Goal: Task Accomplishment & Management: Manage account settings

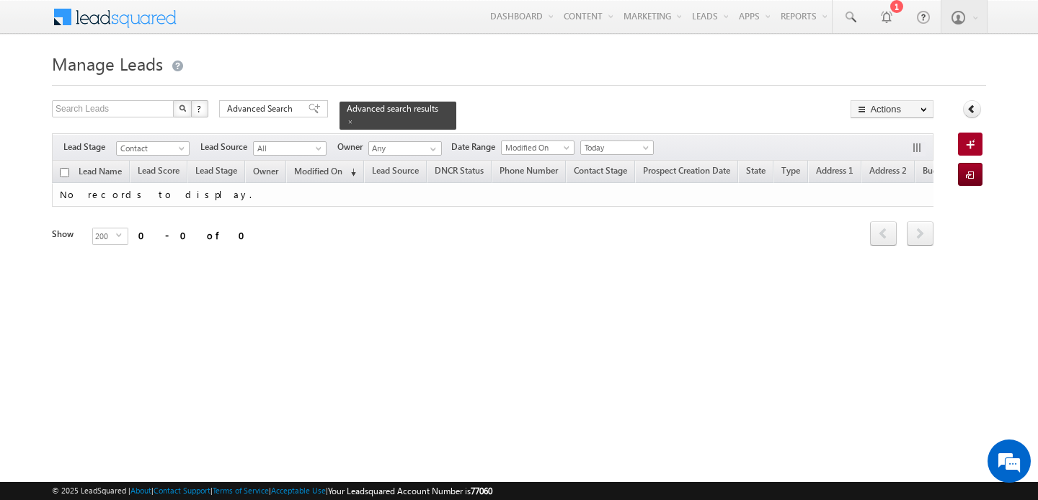
click at [556, 94] on form "Manage Leads Search Leads X ? 0 results found Advanced Search Advanced Search" at bounding box center [519, 167] width 934 height 238
click at [419, 149] on input "Any" at bounding box center [405, 148] width 74 height 14
click at [438, 179] on span "[PERSON_NAME][EMAIL_ADDRESS][PERSON_NAME][DOMAIN_NAME]" at bounding box center [439, 174] width 130 height 11
click at [260, 95] on form "Manage Leads Search Leads X ? 0 results found Advanced Search Advanced Search" at bounding box center [519, 167] width 934 height 238
click at [267, 110] on span "Advanced Search" at bounding box center [262, 108] width 70 height 13
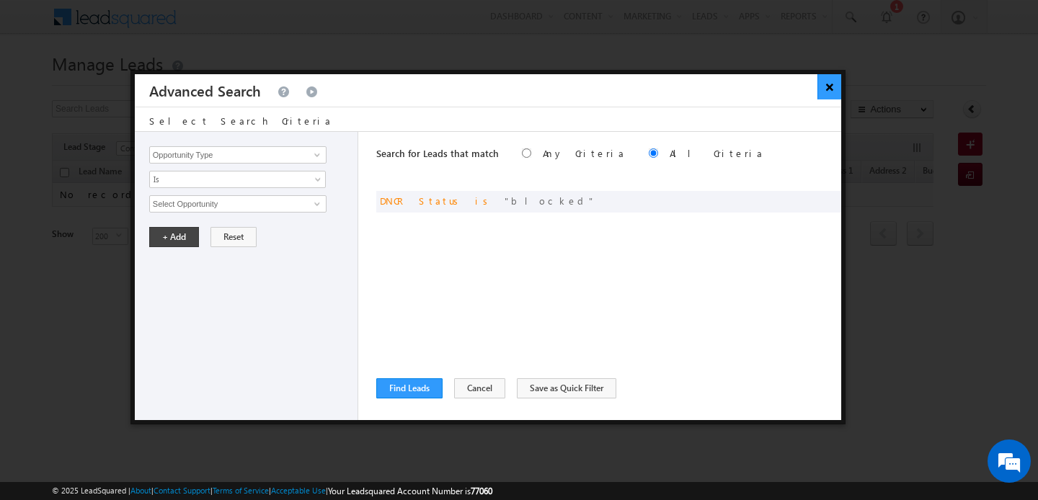
click at [826, 86] on button "×" at bounding box center [830, 86] width 24 height 25
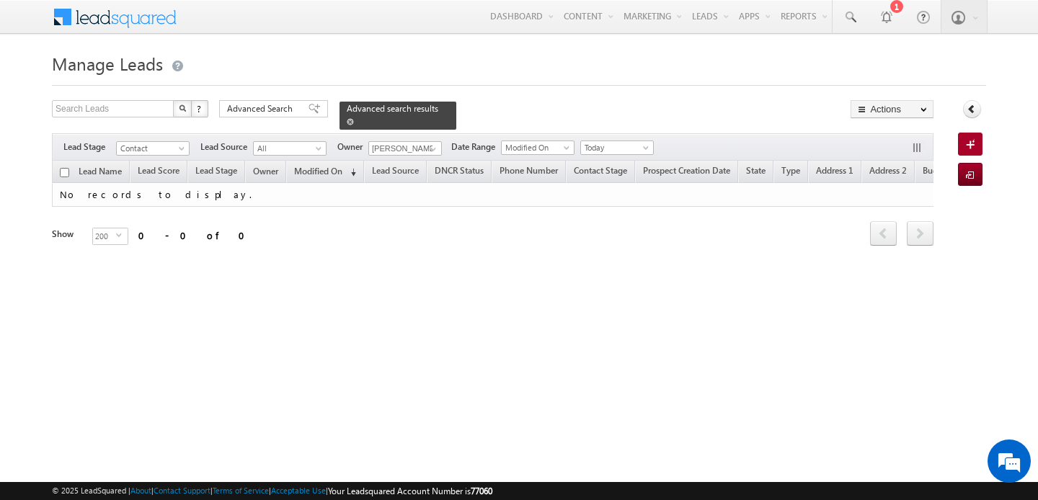
click at [347, 119] on span at bounding box center [350, 121] width 7 height 7
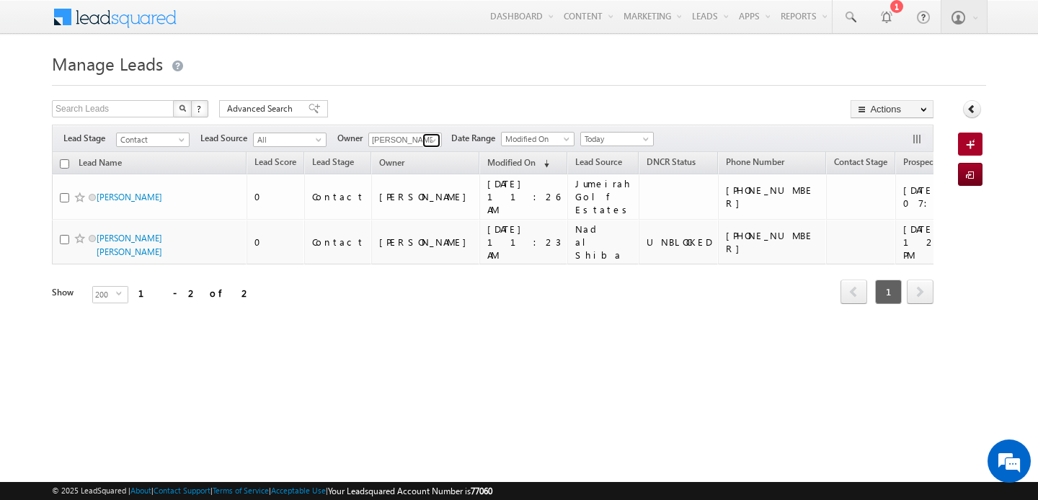
click at [423, 138] on link at bounding box center [431, 140] width 18 height 14
click at [420, 164] on span "[PERSON_NAME][EMAIL_ADDRESS][PERSON_NAME][DOMAIN_NAME]" at bounding box center [439, 166] width 130 height 11
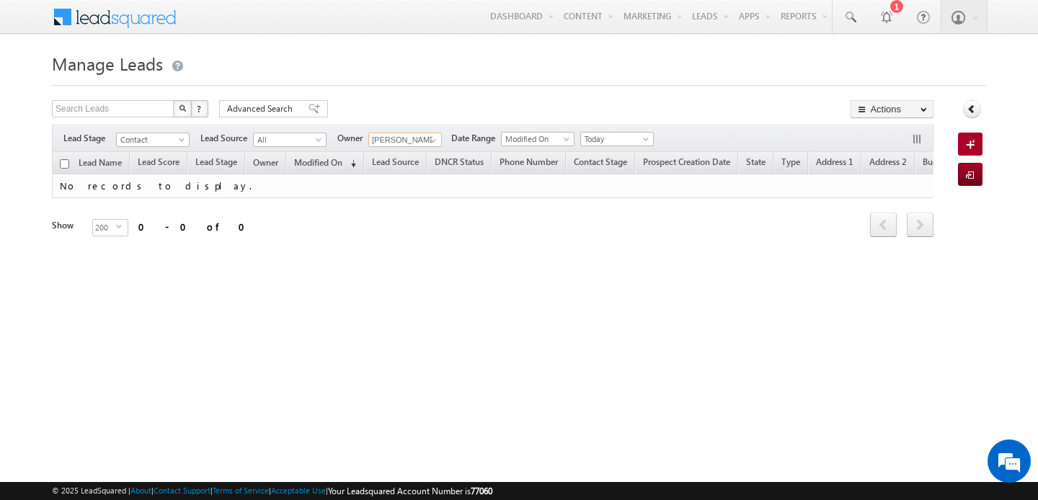
type input "[PERSON_NAME]"
click at [392, 209] on div "Refresh first prev next last 0 - 0 of 0" at bounding box center [493, 218] width 882 height 41
click at [614, 143] on span "Today" at bounding box center [615, 139] width 68 height 13
click at [608, 161] on li "All Time" at bounding box center [612, 155] width 73 height 14
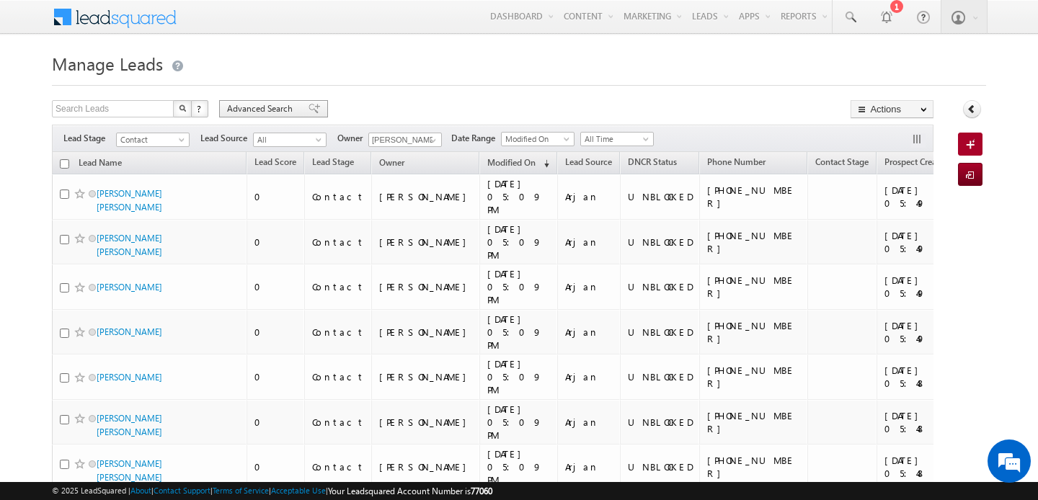
click at [284, 110] on span "Advanced Search" at bounding box center [262, 108] width 70 height 13
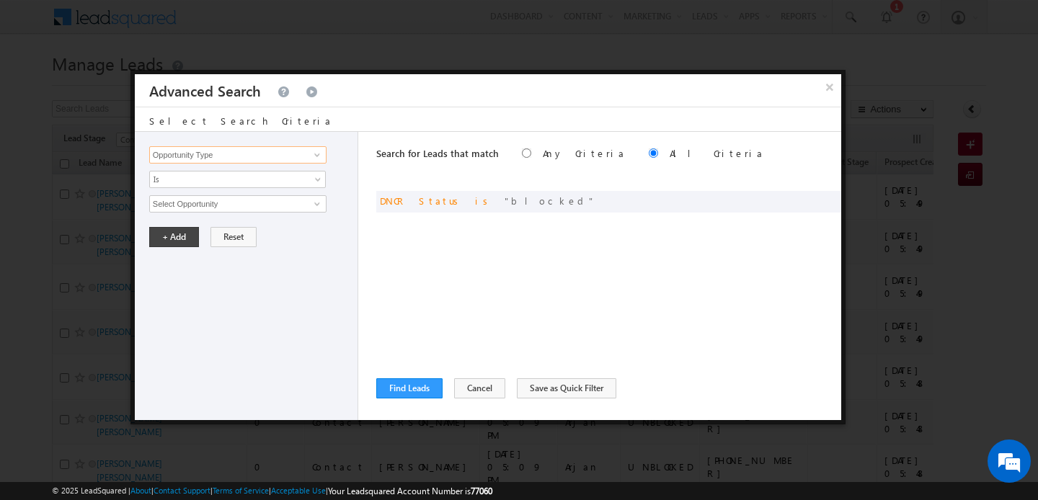
click at [266, 155] on input "Opportunity Type" at bounding box center [237, 154] width 177 height 17
click at [263, 184] on link "Focus Project" at bounding box center [237, 185] width 177 height 17
type input "Focus Project"
click at [263, 184] on span "Is" at bounding box center [228, 179] width 156 height 13
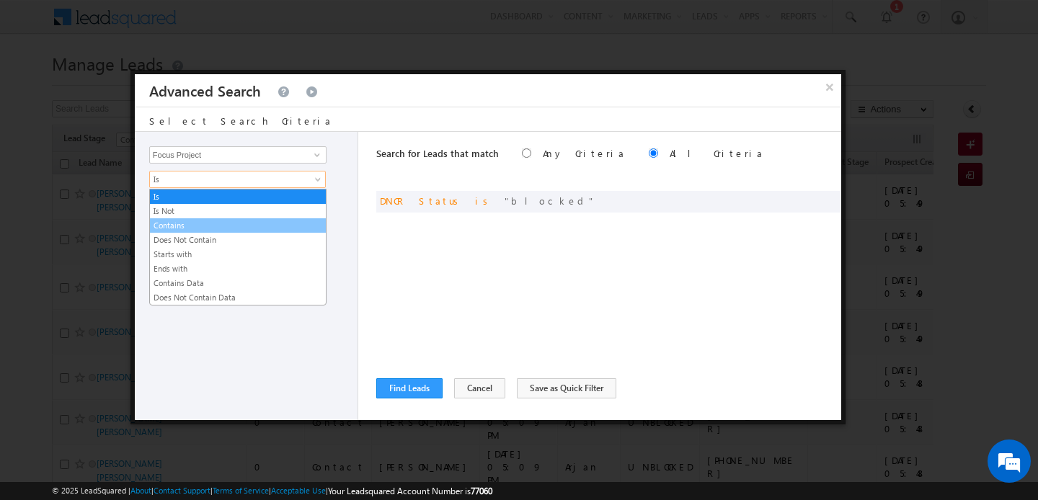
click at [242, 219] on link "Contains" at bounding box center [238, 225] width 176 height 13
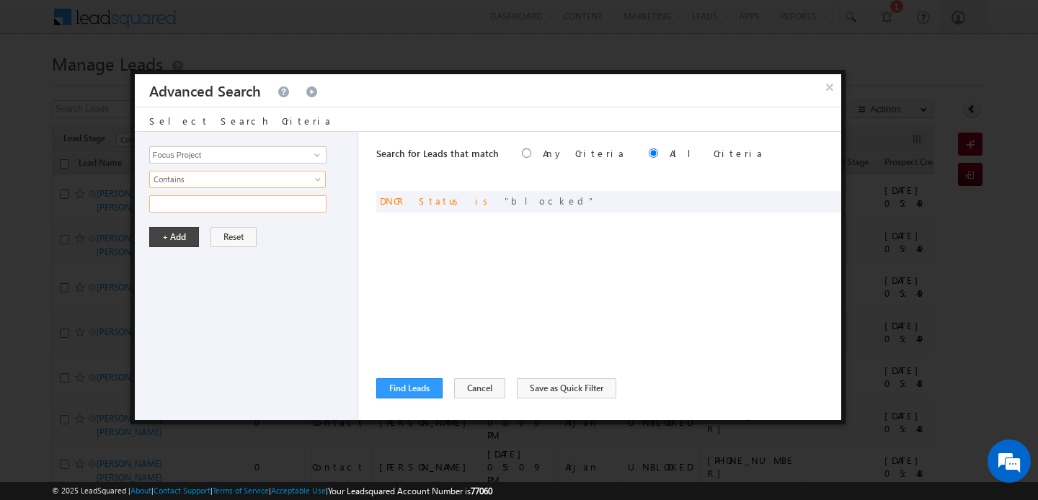
click at [226, 207] on input "text" at bounding box center [237, 203] width 177 height 17
type input "polo"
click at [180, 238] on button "+ Add" at bounding box center [174, 237] width 50 height 20
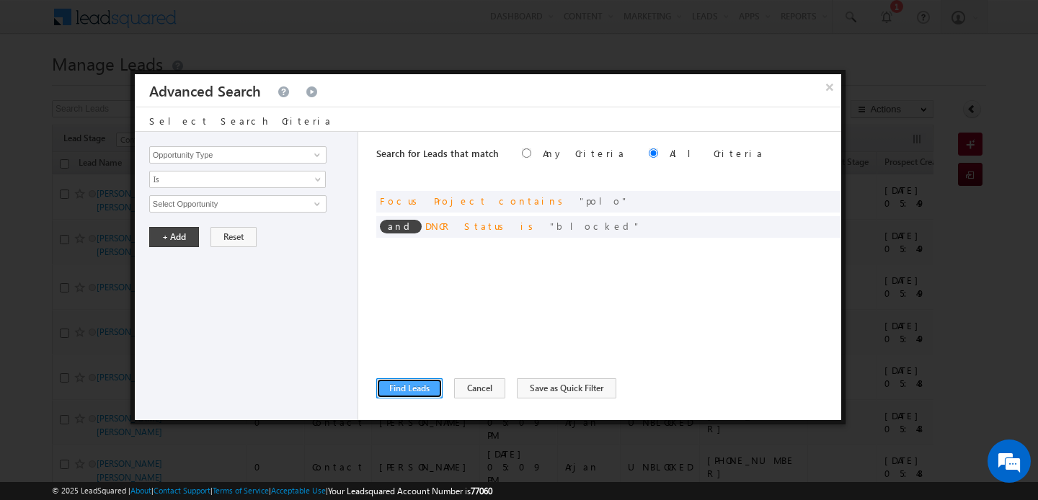
click at [409, 394] on button "Find Leads" at bounding box center [409, 389] width 66 height 20
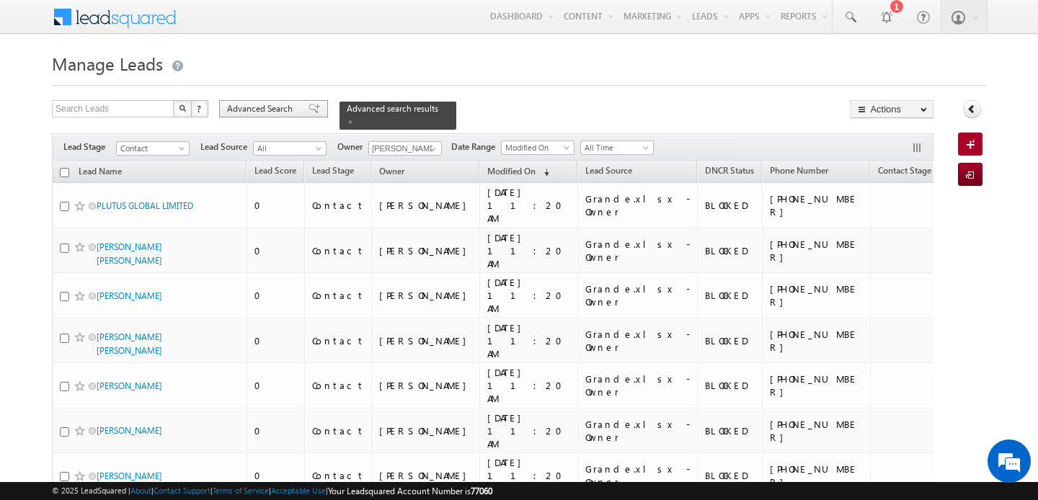
click at [284, 115] on span "Advanced Search" at bounding box center [262, 108] width 70 height 13
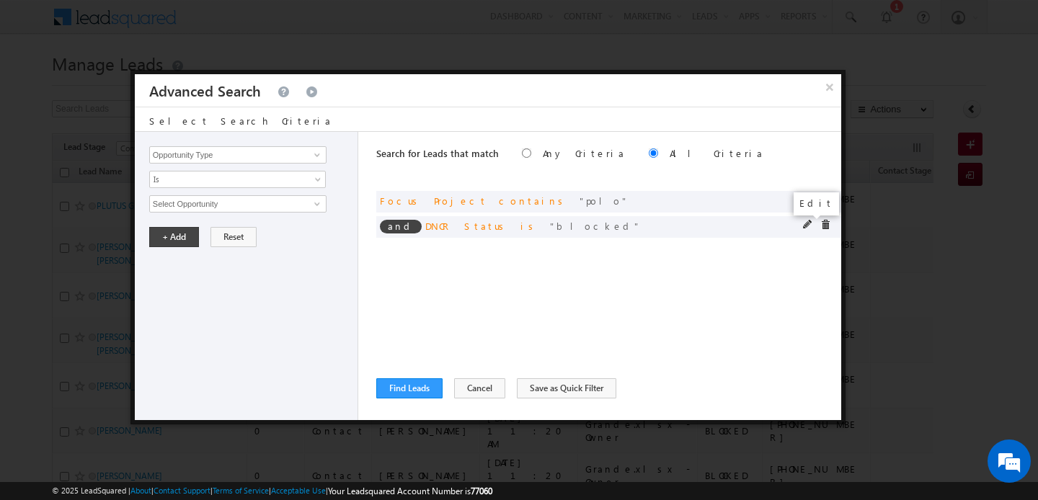
click at [807, 221] on span at bounding box center [808, 225] width 10 height 10
click at [155, 201] on input "blocked" at bounding box center [237, 203] width 177 height 17
type input "unblocked"
click at [171, 236] on button "+ Add" at bounding box center [174, 237] width 50 height 20
click at [415, 386] on button "Find Leads" at bounding box center [409, 389] width 66 height 20
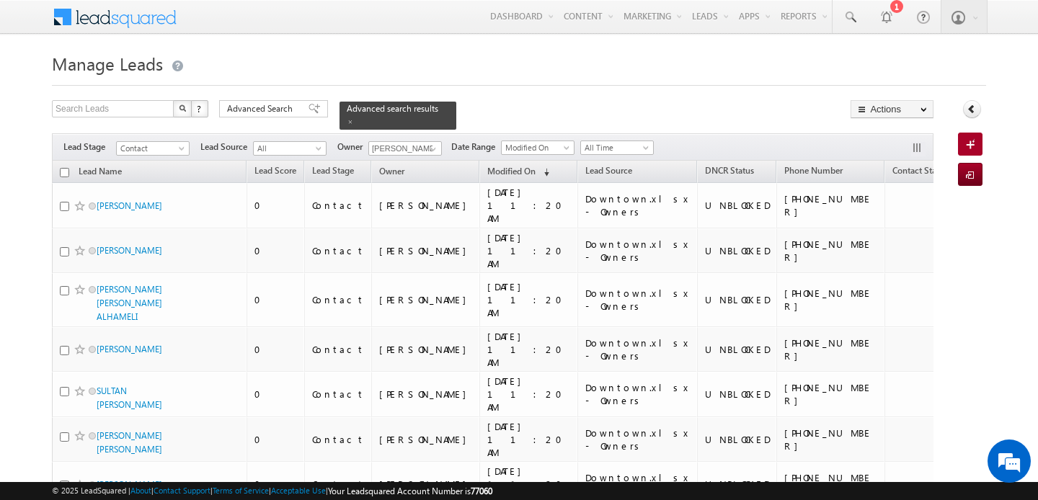
click at [62, 172] on input "checkbox" at bounding box center [64, 172] width 9 height 9
checkbox input "true"
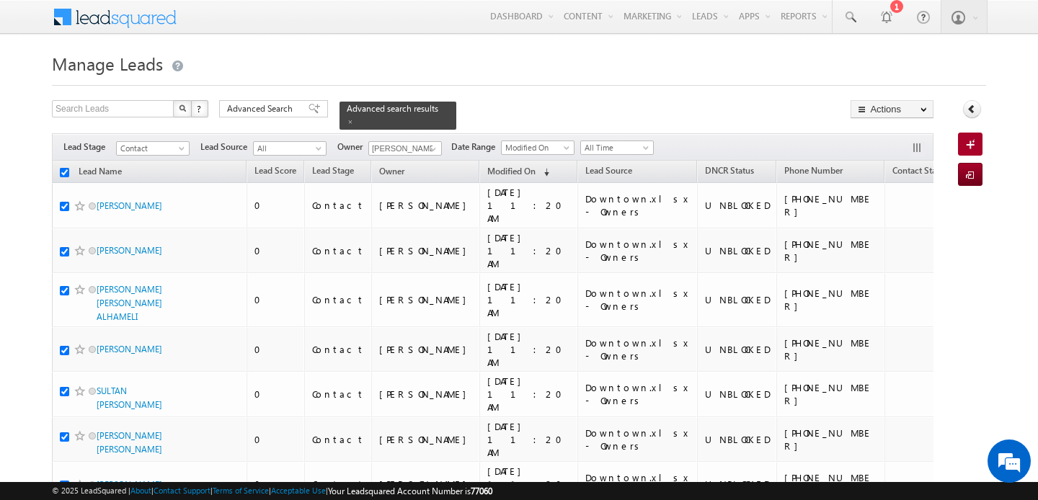
checkbox input "true"
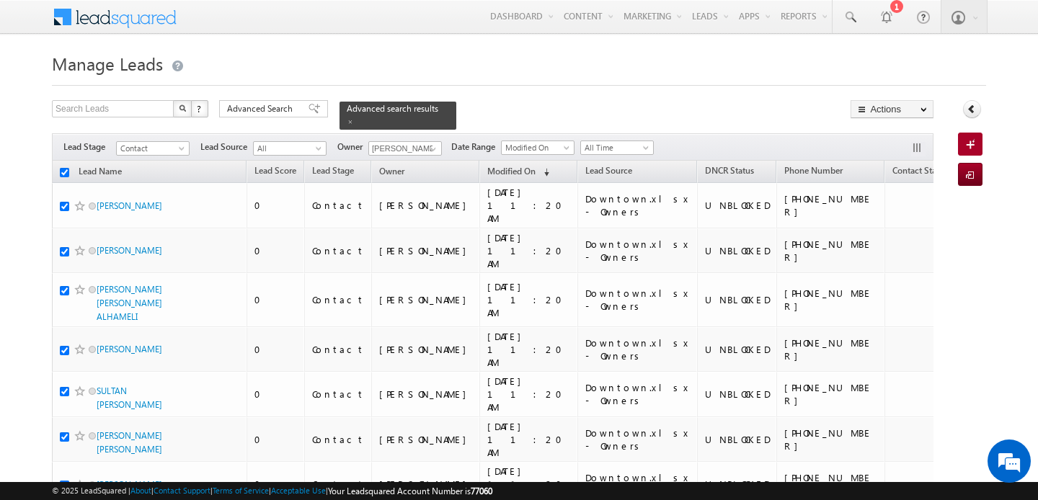
checkbox input "true"
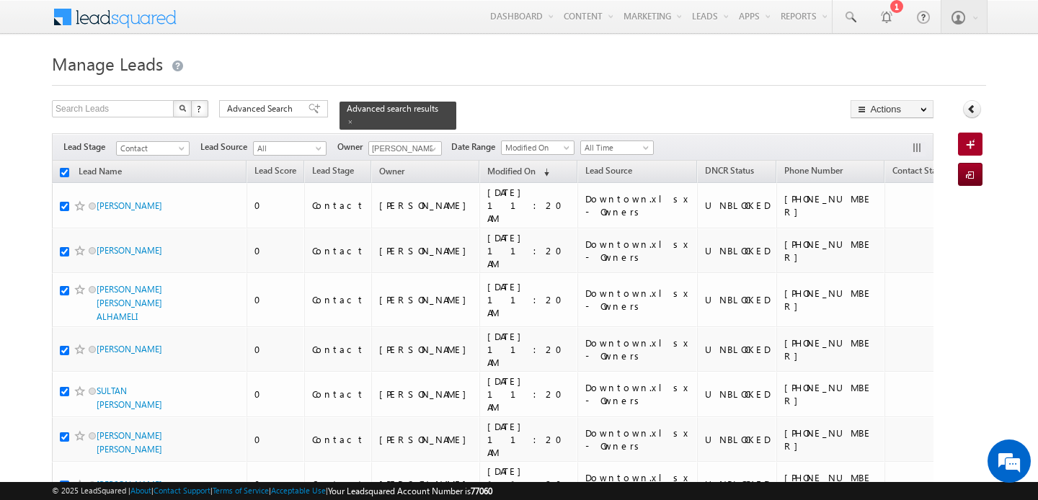
checkbox input "true"
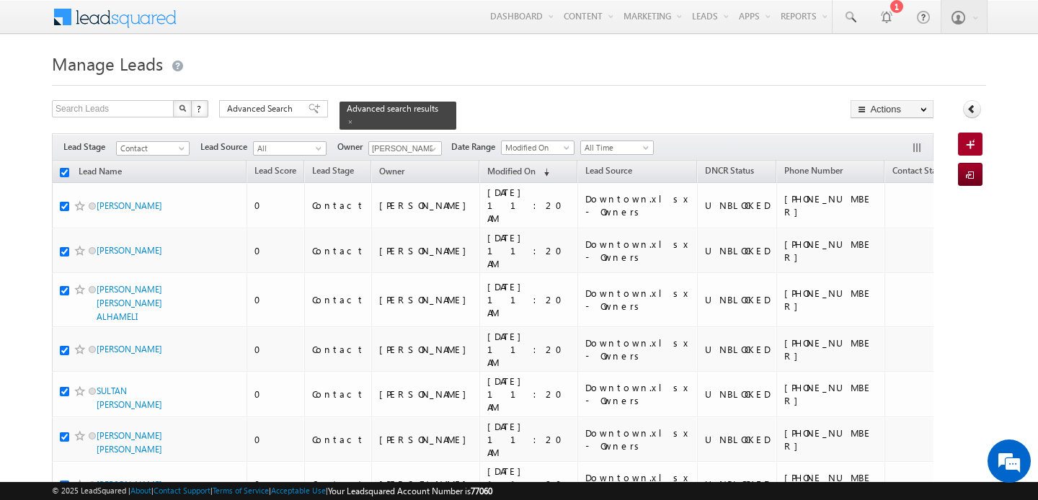
checkbox input "true"
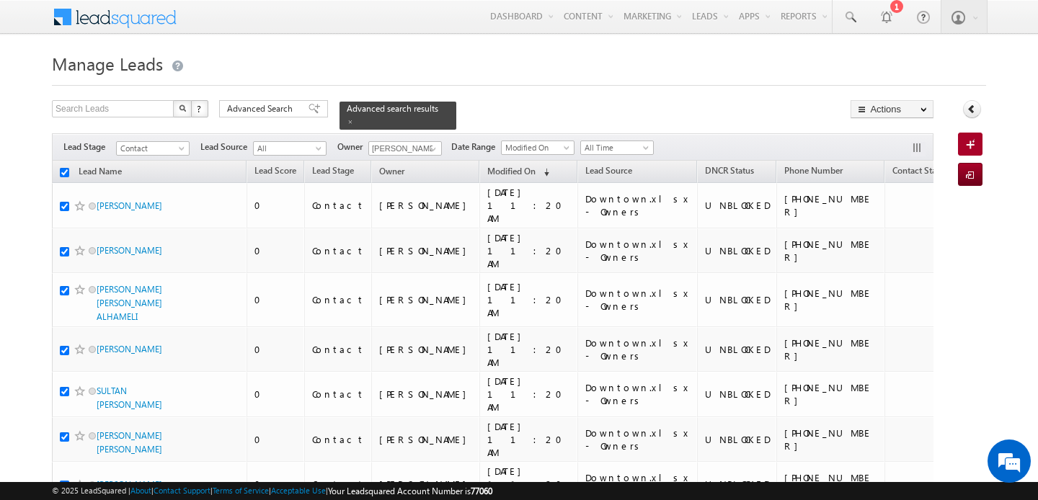
checkbox input "true"
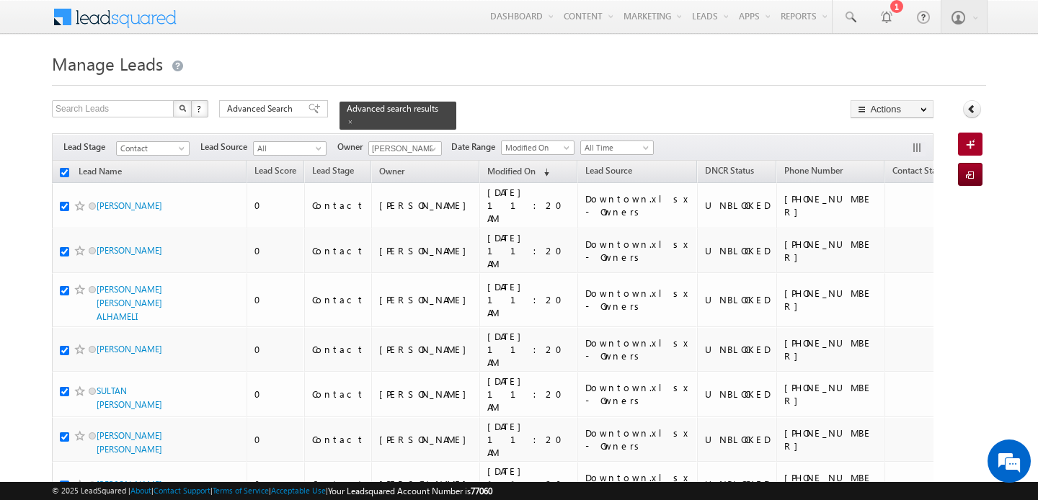
checkbox input "true"
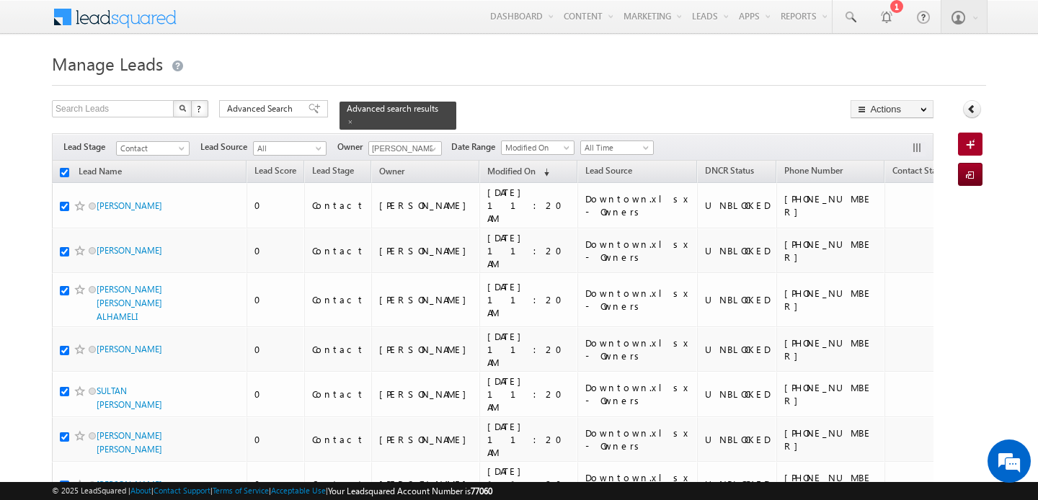
checkbox input "true"
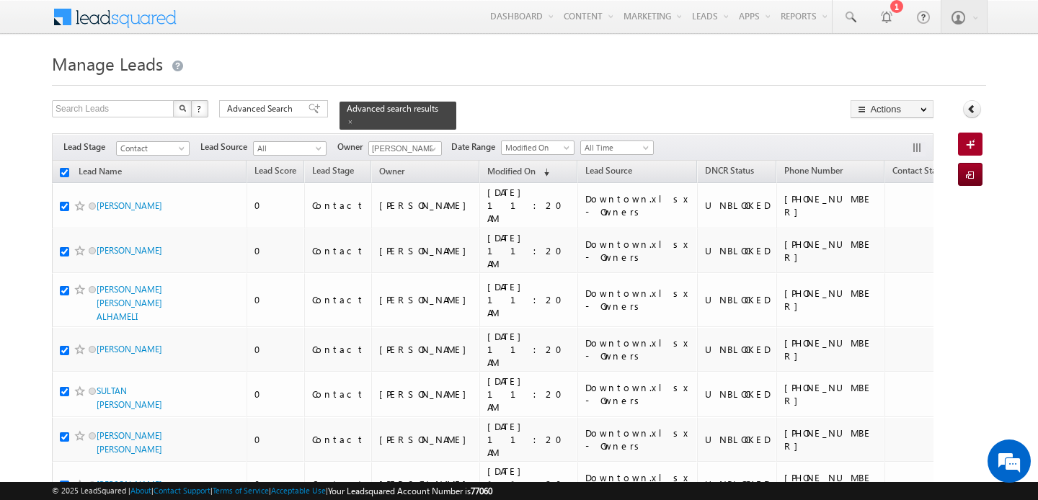
checkbox input "true"
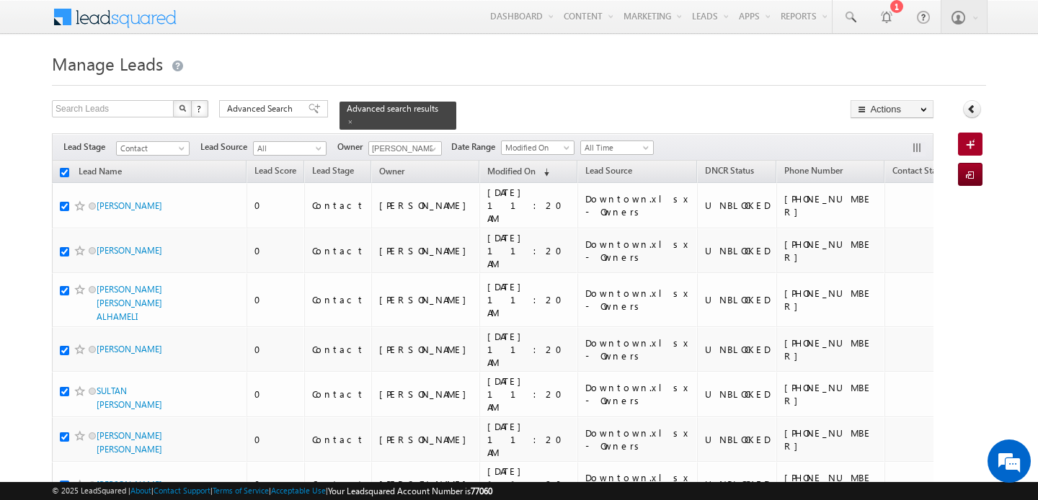
checkbox input "true"
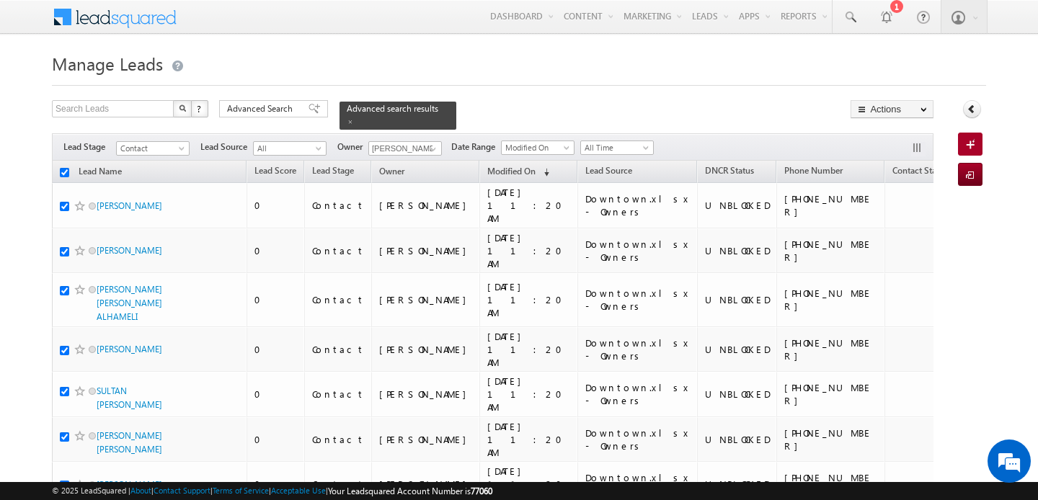
checkbox input "true"
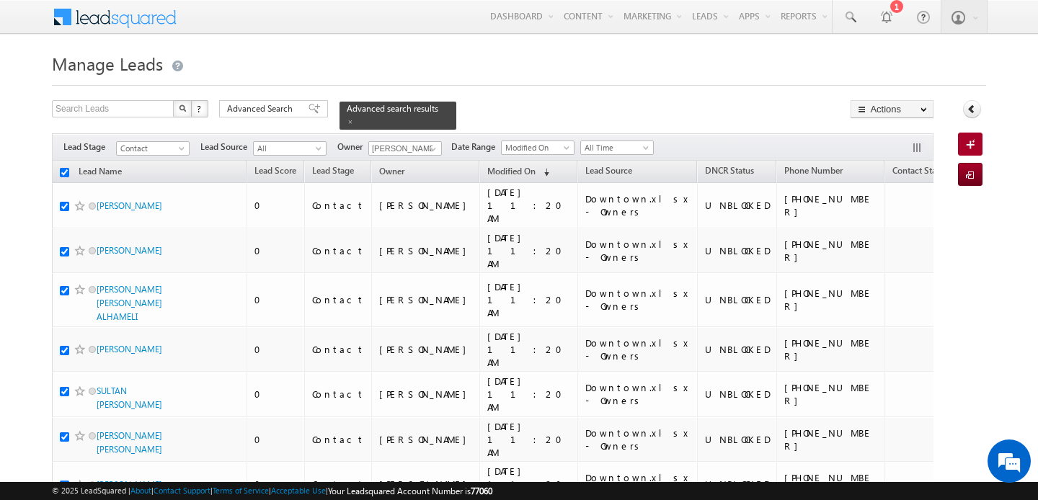
checkbox input "true"
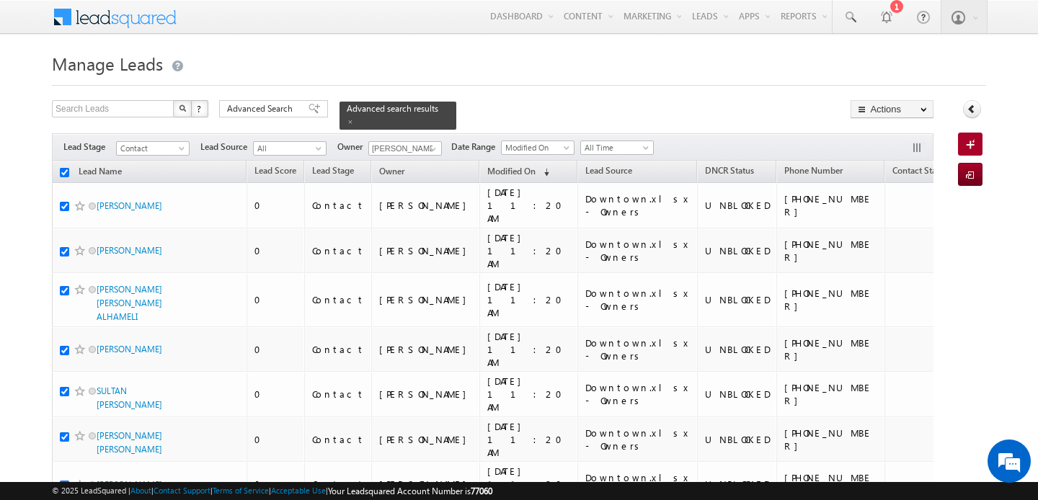
checkbox input "true"
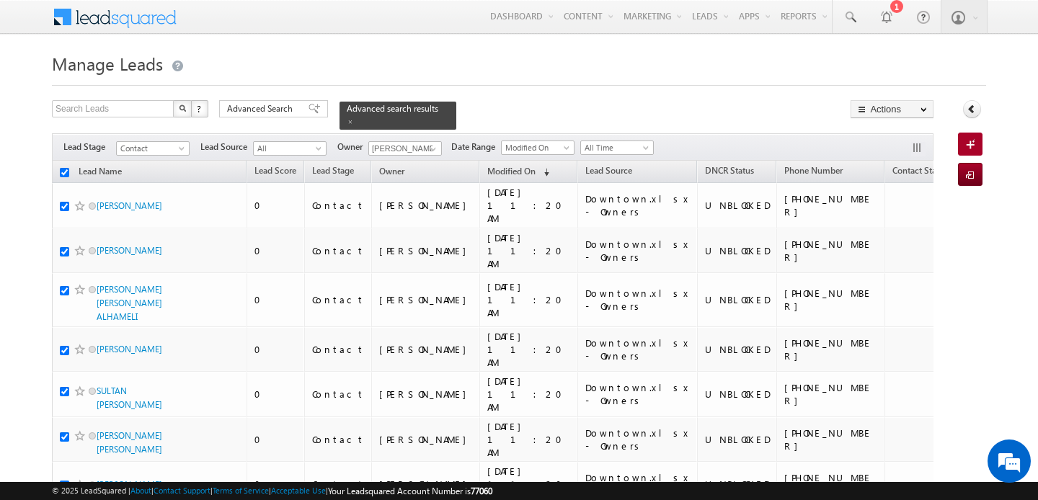
checkbox input "true"
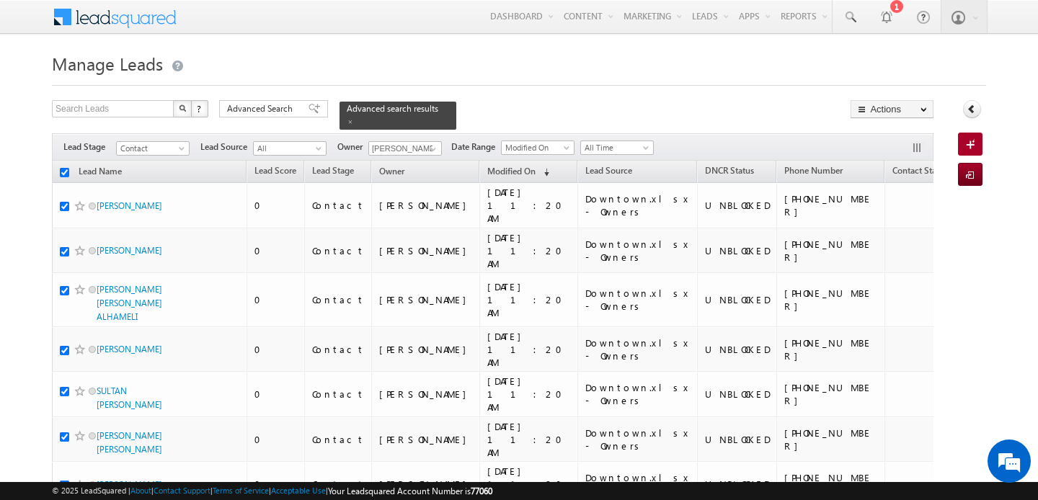
checkbox input "true"
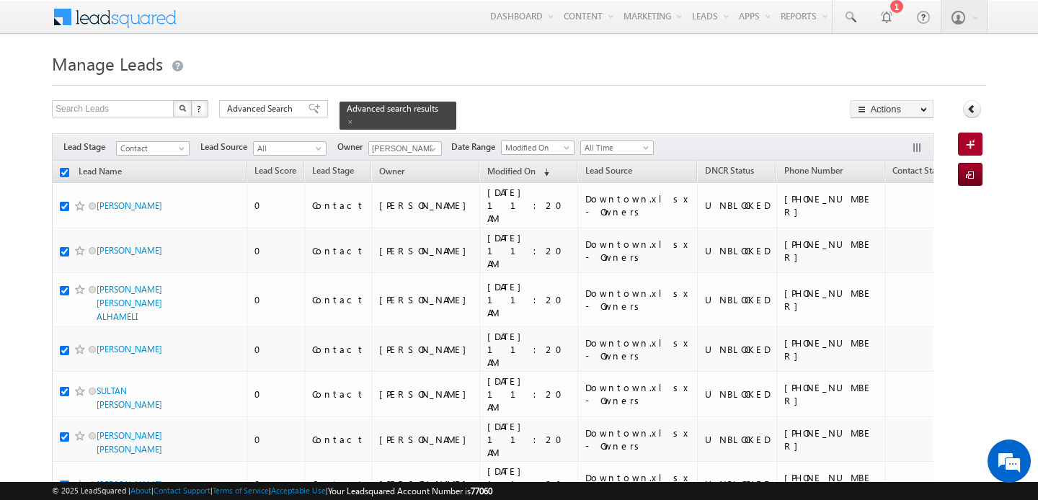
checkbox input "true"
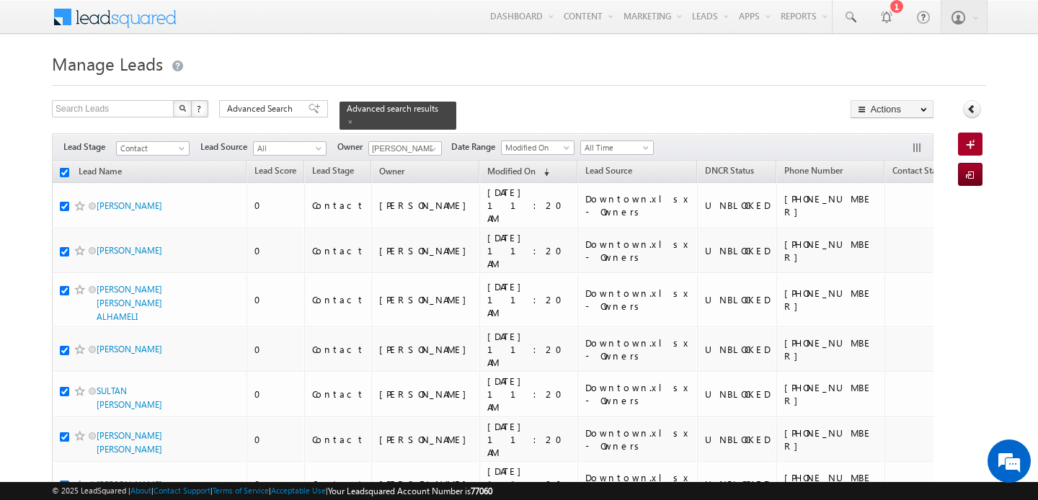
checkbox input "true"
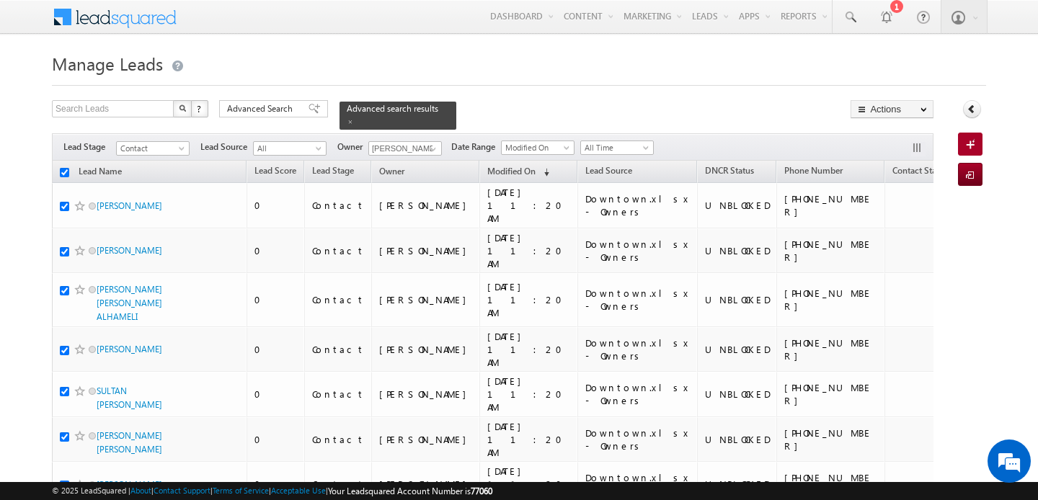
checkbox input "true"
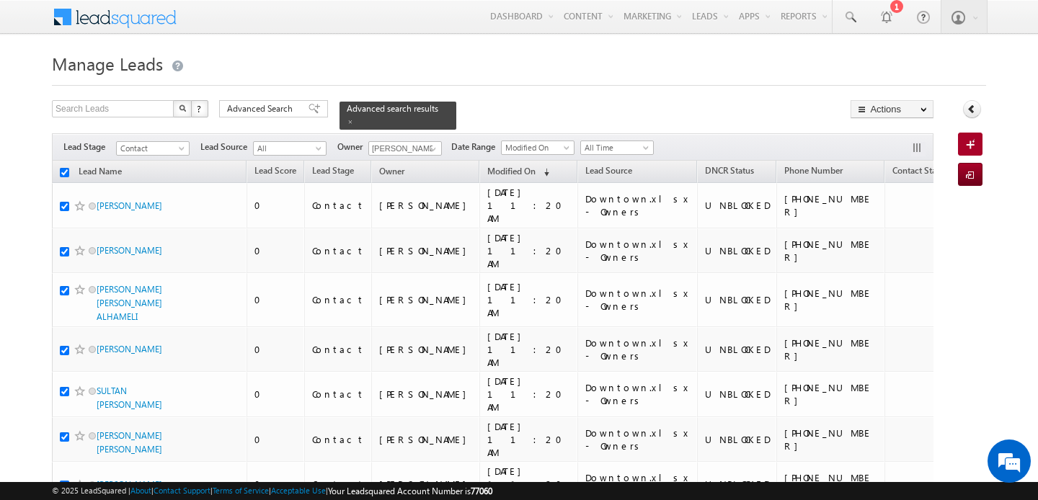
checkbox input "true"
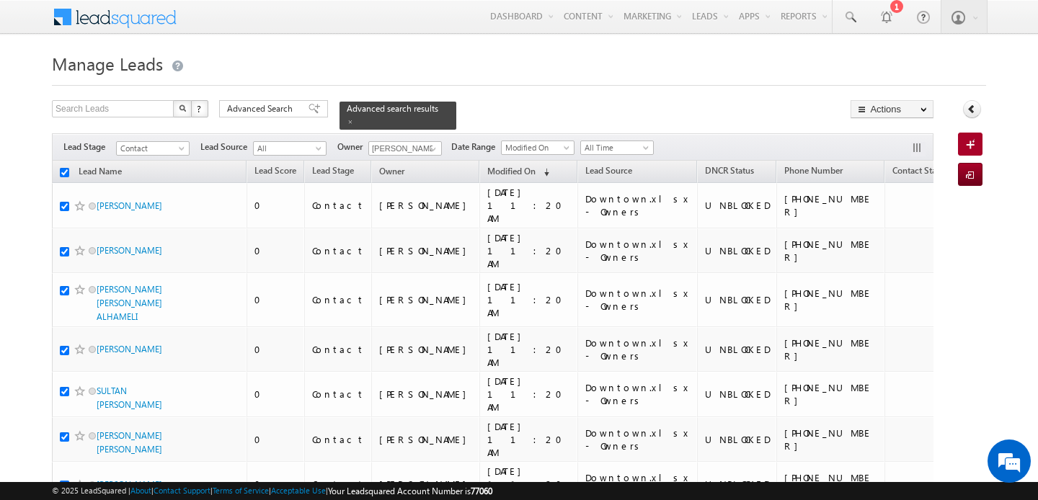
checkbox input "true"
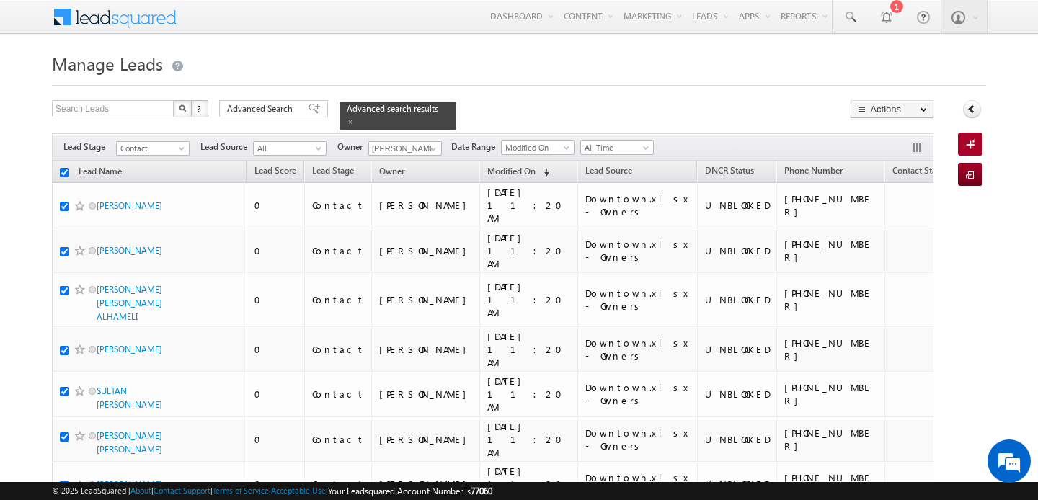
checkbox input "true"
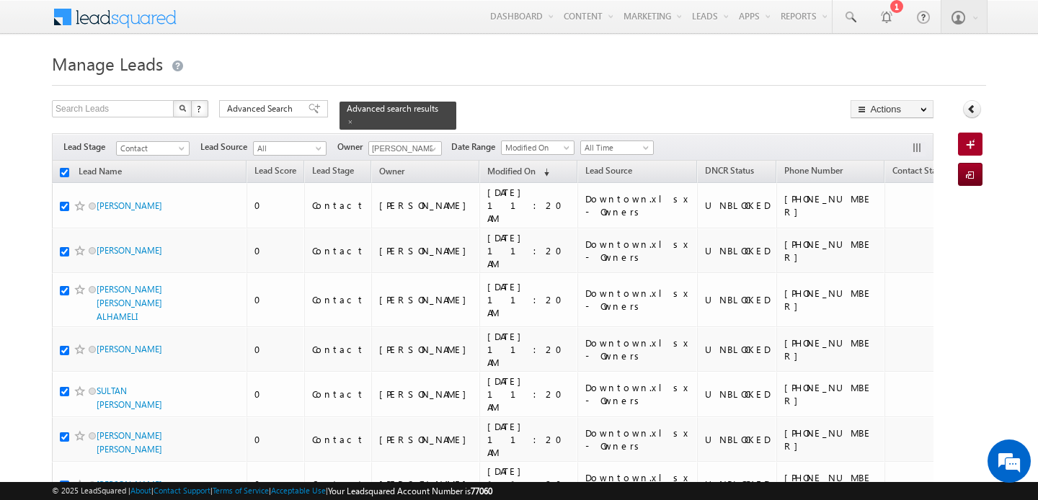
checkbox input "true"
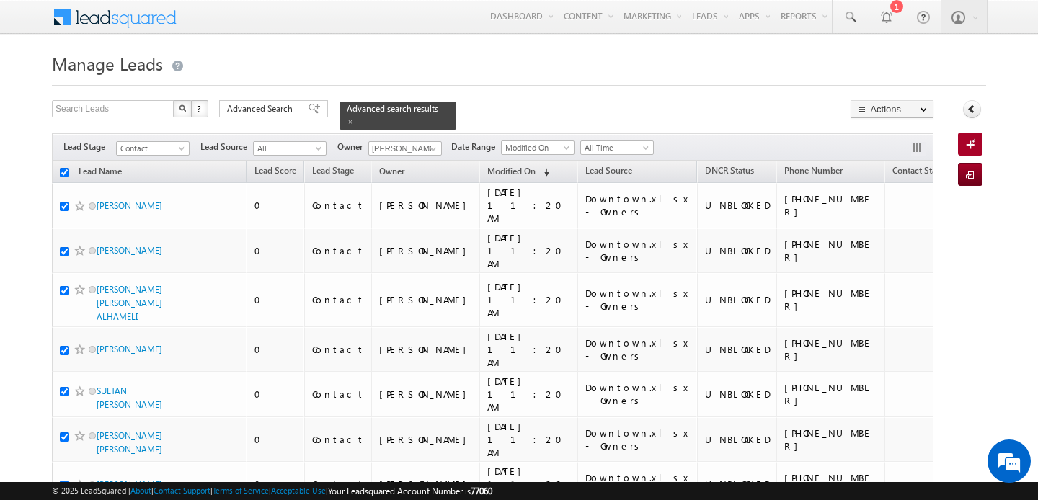
checkbox input "true"
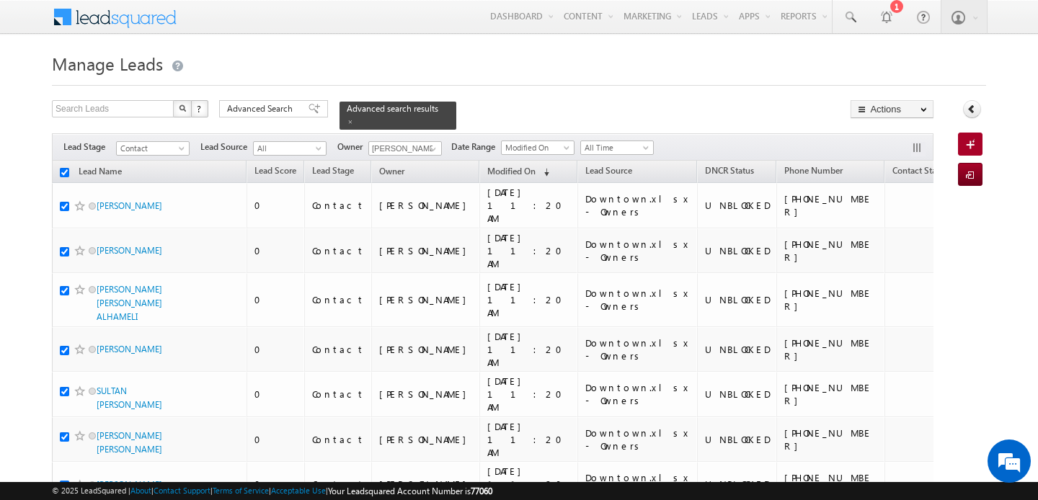
checkbox input "true"
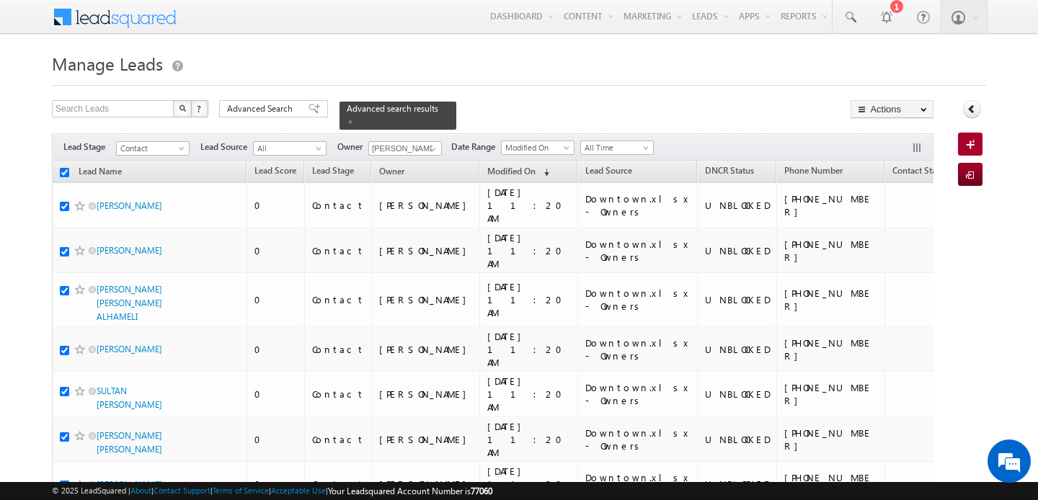
checkbox input "true"
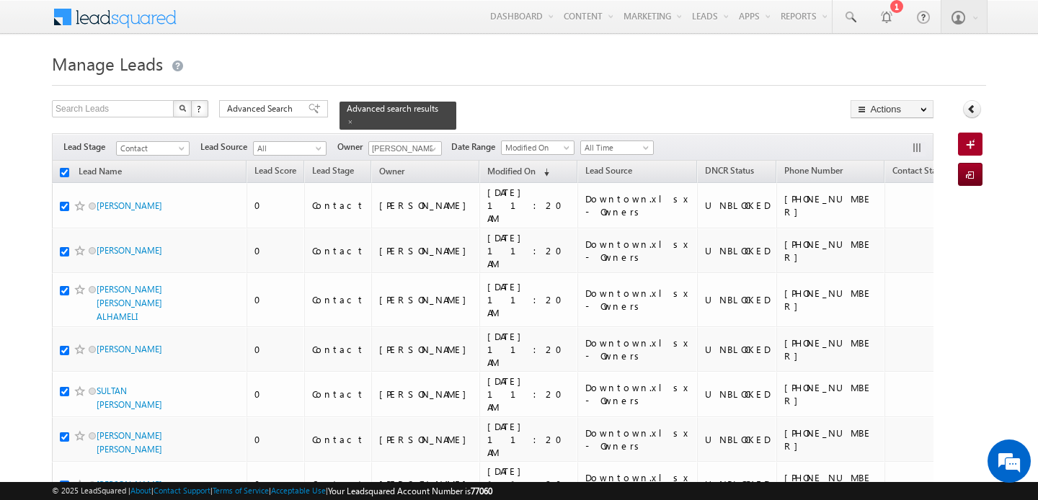
checkbox input "true"
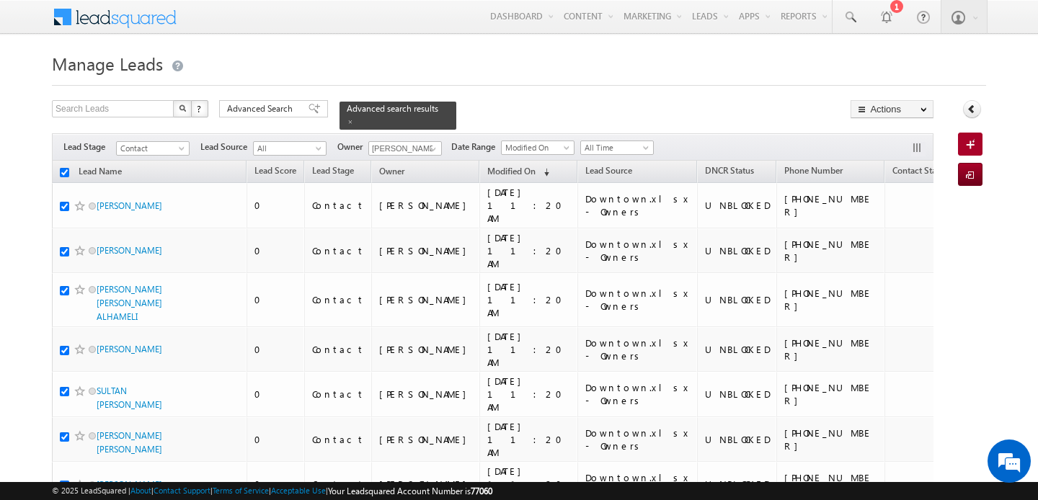
checkbox input "true"
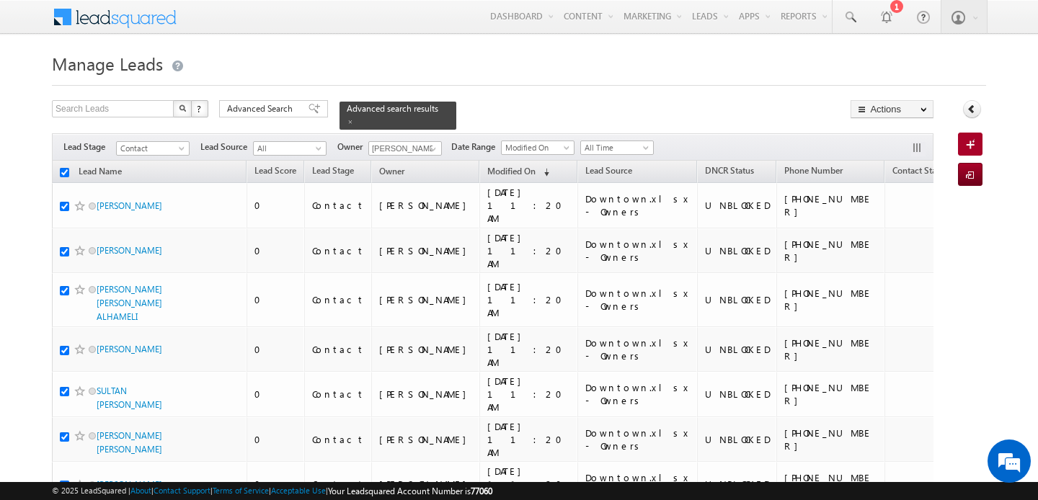
checkbox input "true"
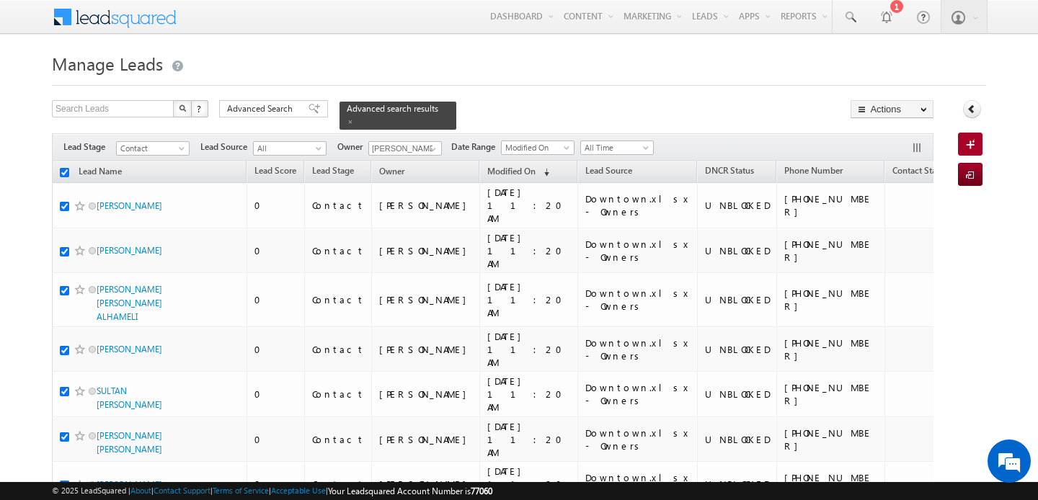
checkbox input "true"
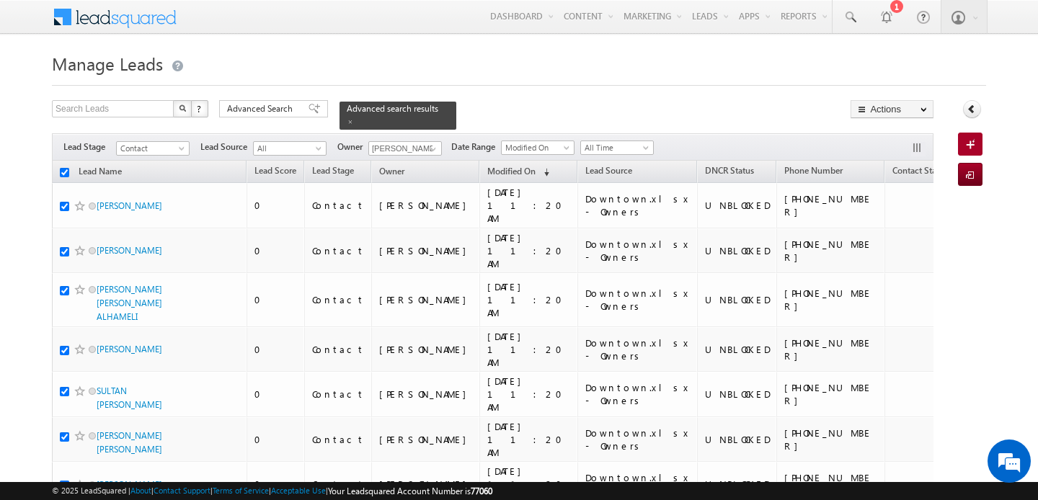
checkbox input "true"
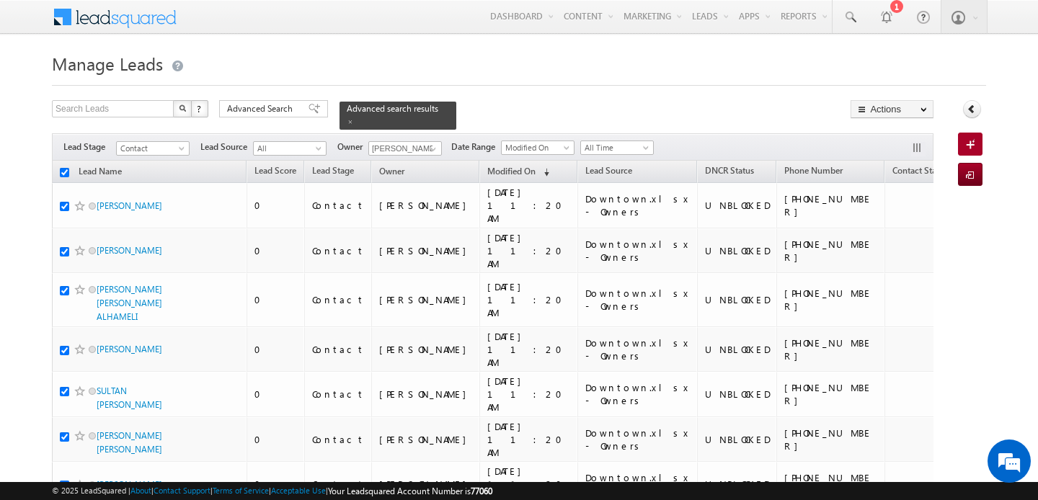
checkbox input "true"
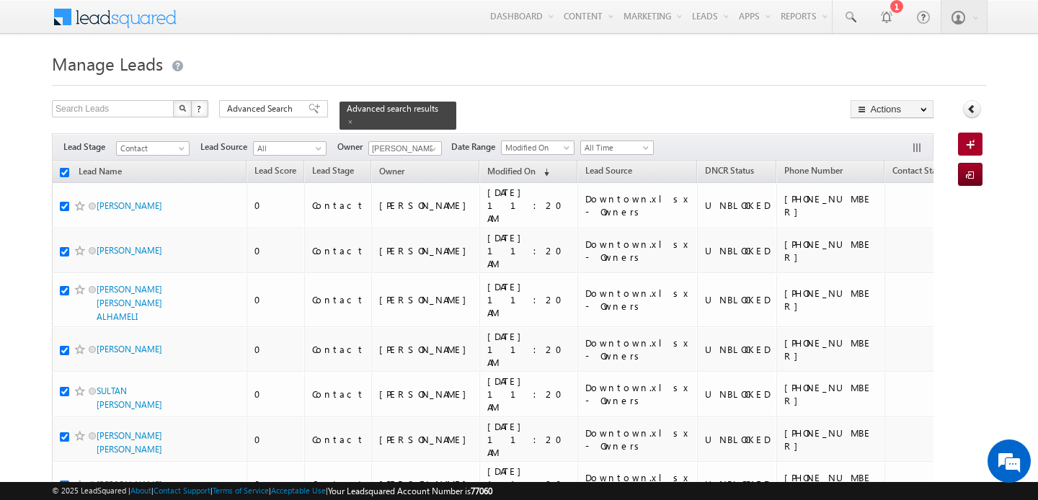
checkbox input "true"
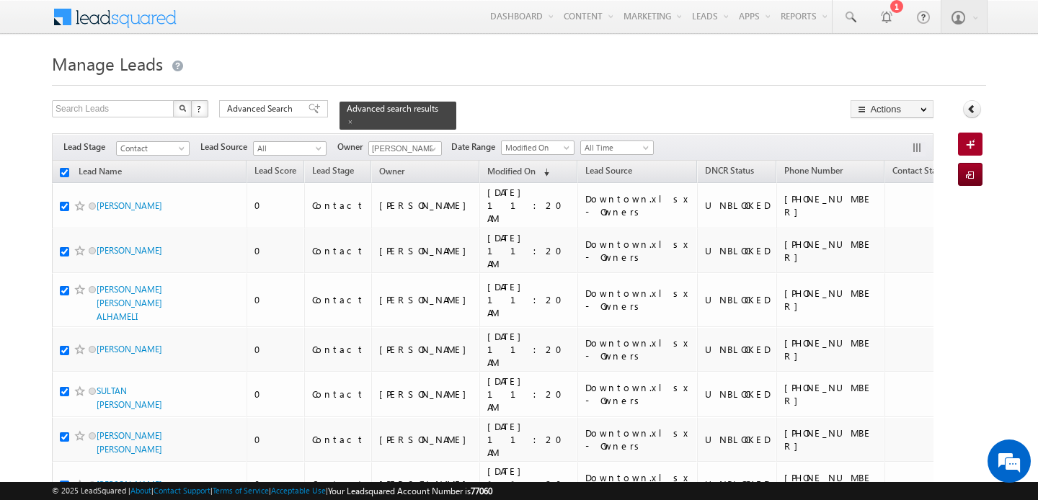
checkbox input "true"
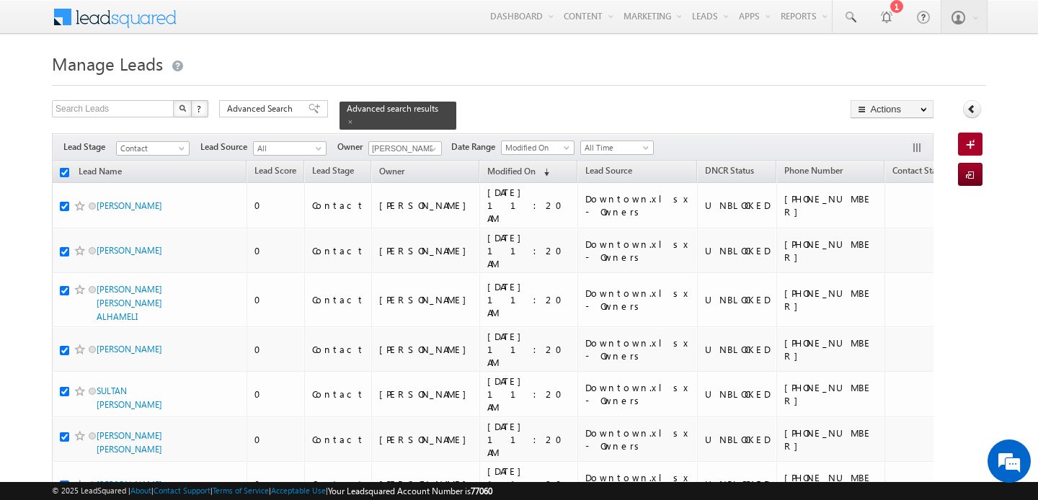
checkbox input "true"
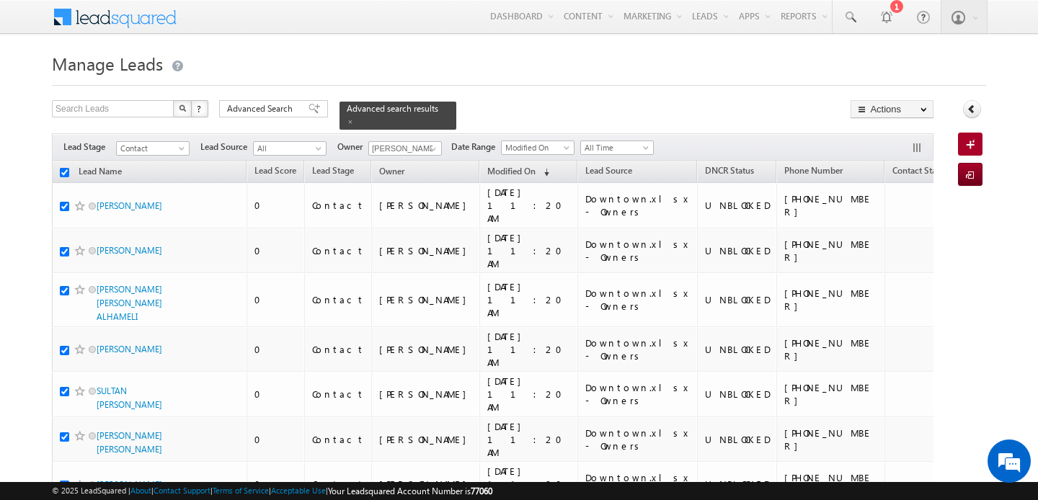
checkbox input "true"
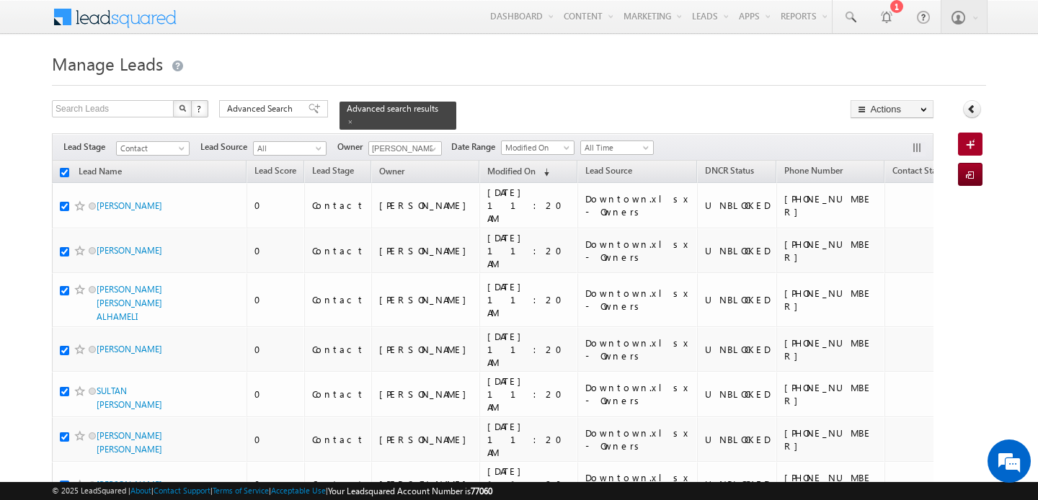
checkbox input "true"
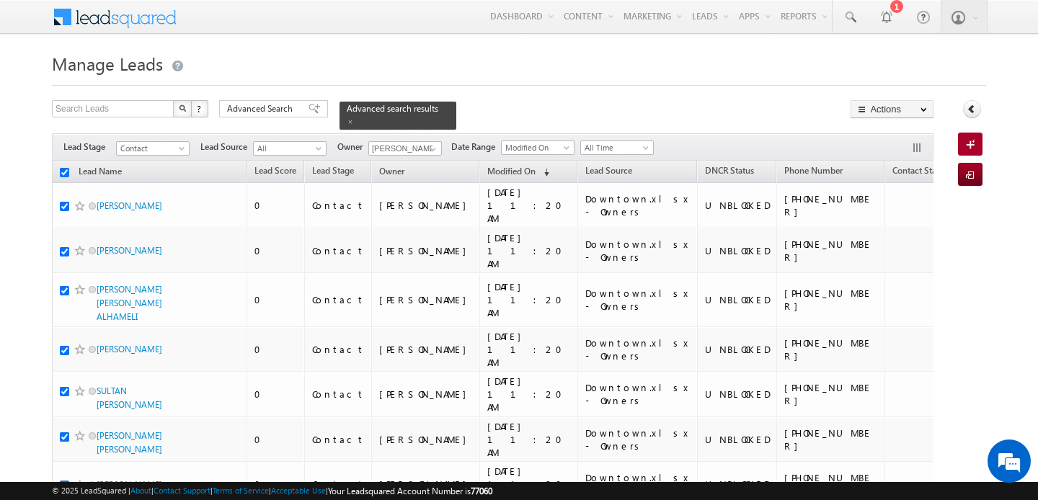
checkbox input "true"
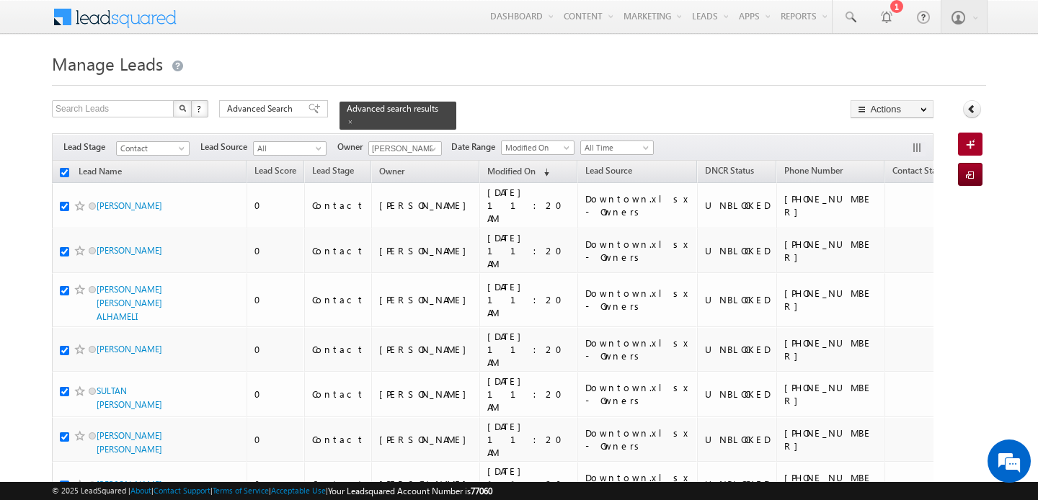
checkbox input "true"
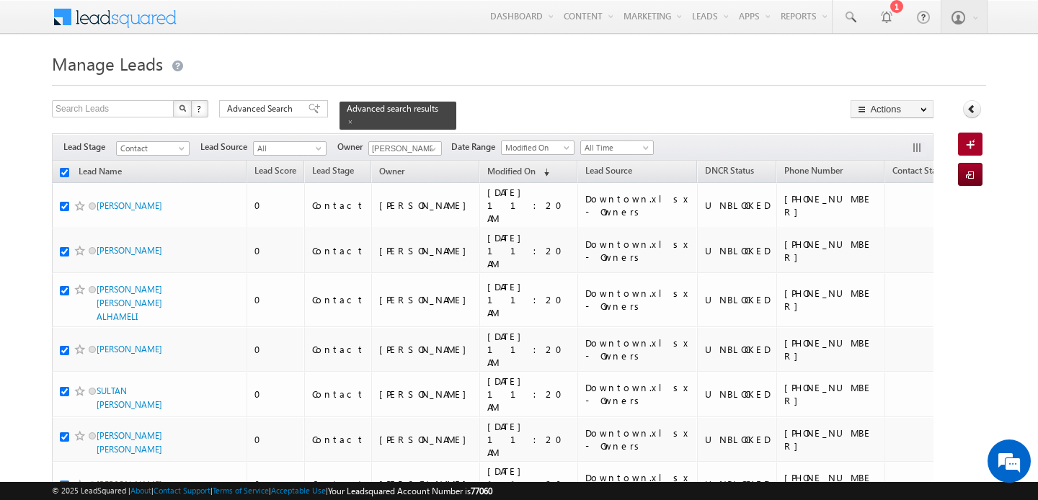
checkbox input "true"
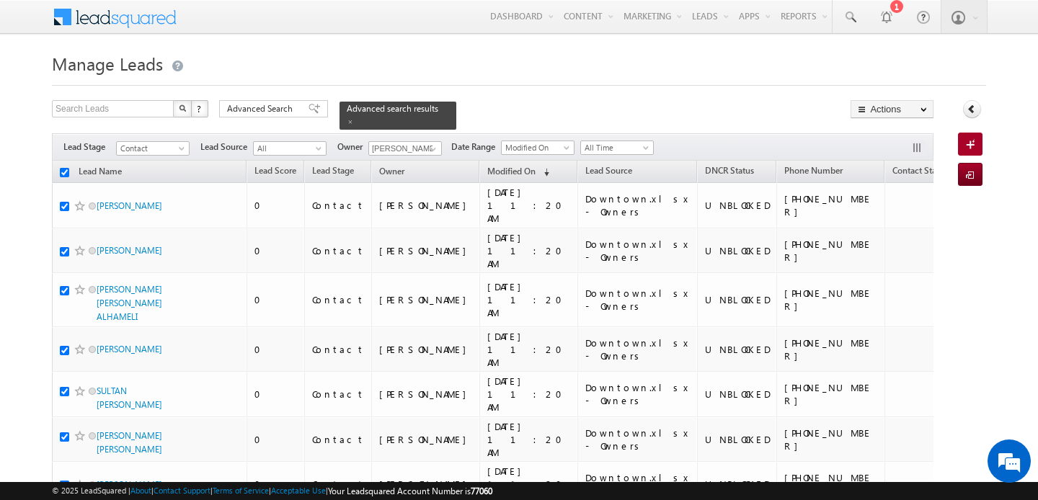
checkbox input "true"
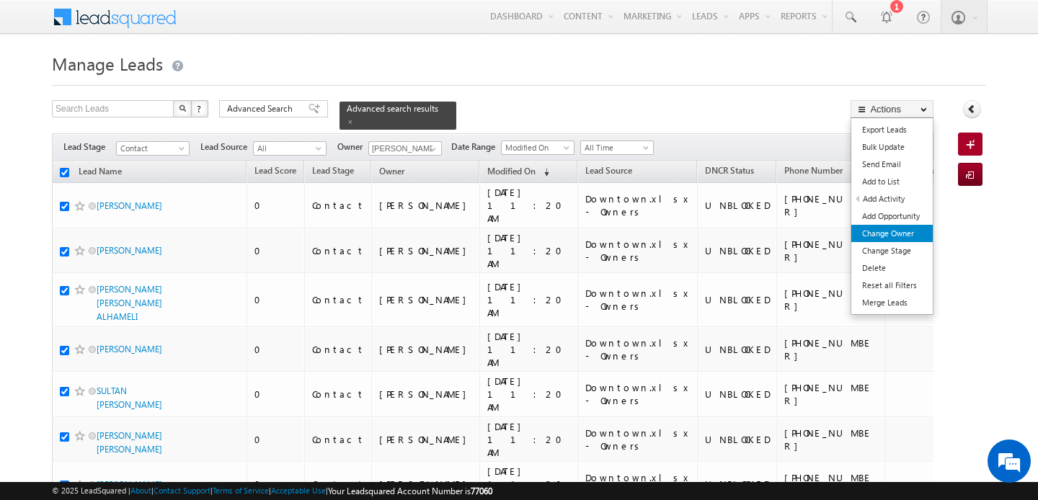
click at [921, 228] on link "Change Owner" at bounding box center [891, 233] width 81 height 17
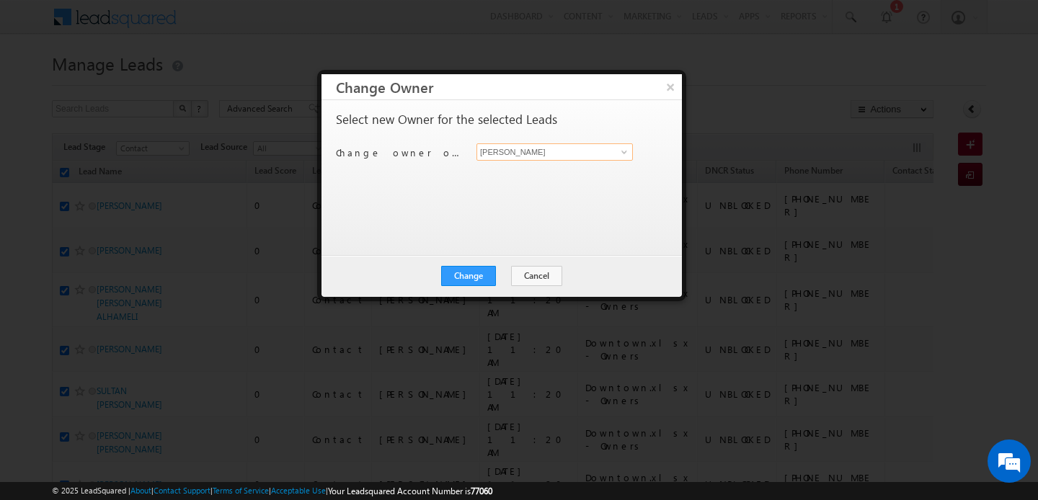
click at [548, 151] on input "[PERSON_NAME]" at bounding box center [555, 151] width 156 height 17
click button "×" at bounding box center [670, 86] width 23 height 25
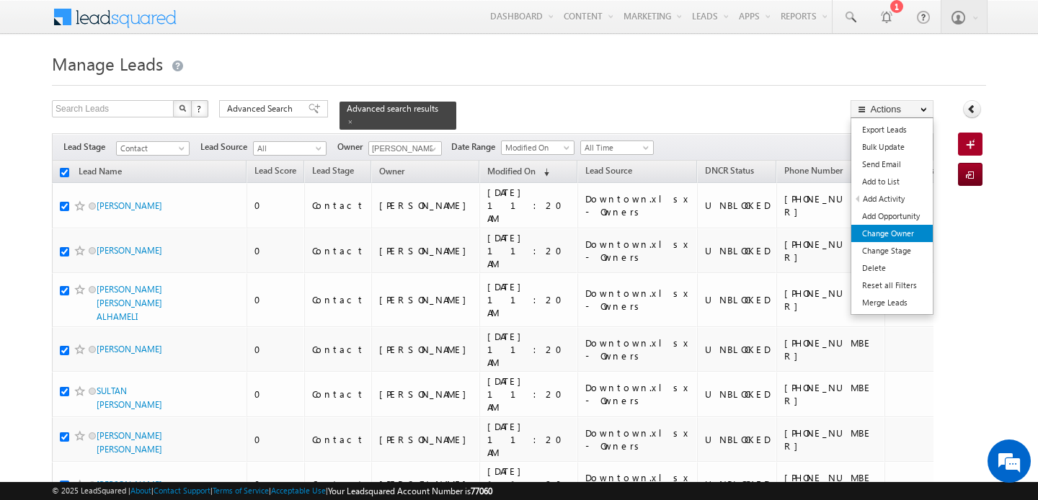
click at [916, 229] on link "Change Owner" at bounding box center [891, 233] width 81 height 17
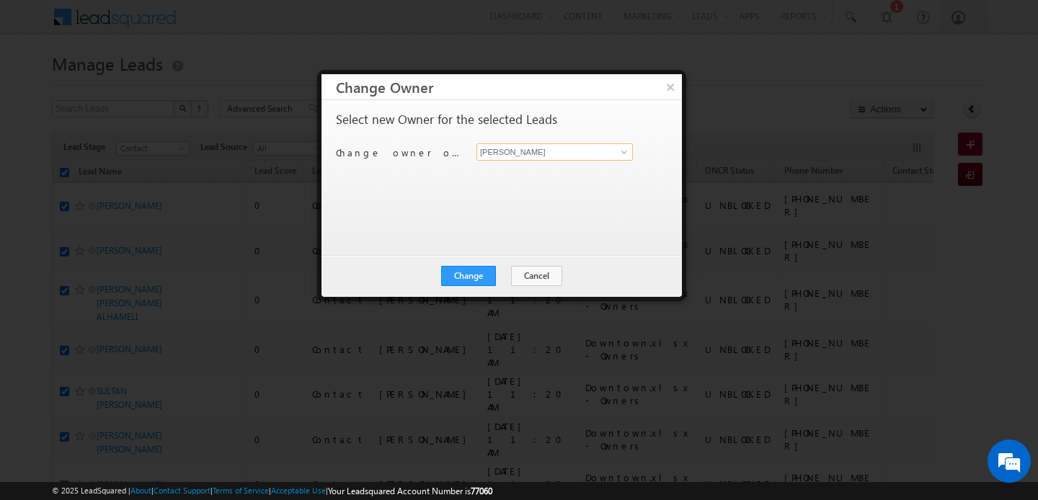
click at [544, 149] on input "[PERSON_NAME]" at bounding box center [555, 151] width 156 height 17
click at [497, 173] on link "[PERSON_NAME] [PERSON_NAME][EMAIL_ADDRESS][PERSON_NAME][DOMAIN_NAME]" at bounding box center [555, 174] width 156 height 27
click at [480, 274] on button "Change" at bounding box center [468, 276] width 55 height 20
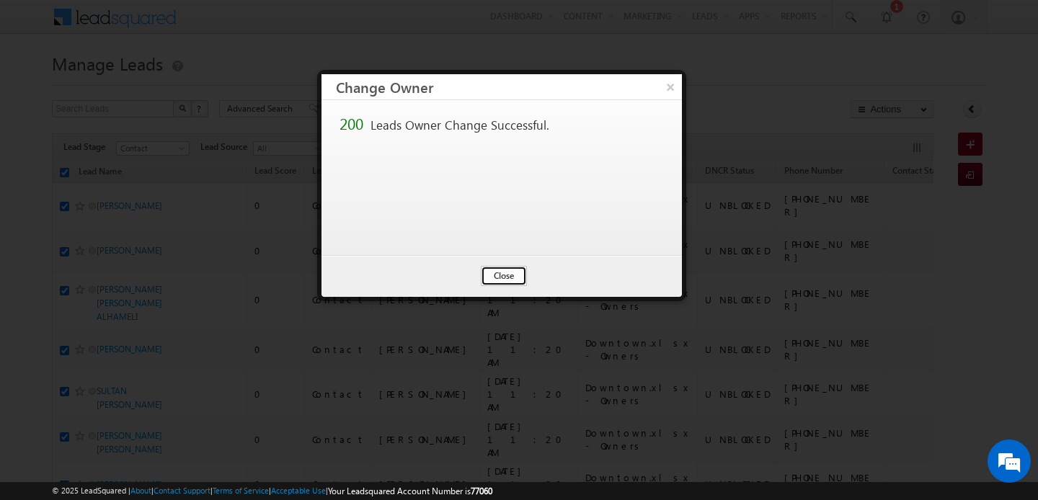
click at [510, 280] on button "Close" at bounding box center [504, 276] width 46 height 20
